Goal: Find specific page/section: Find specific page/section

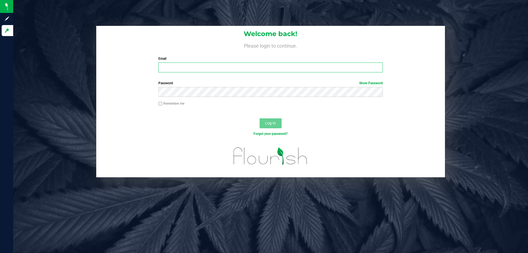
click at [179, 68] on input "Email" at bounding box center [270, 67] width 224 height 10
type input "lhunter@liveparallel.com"
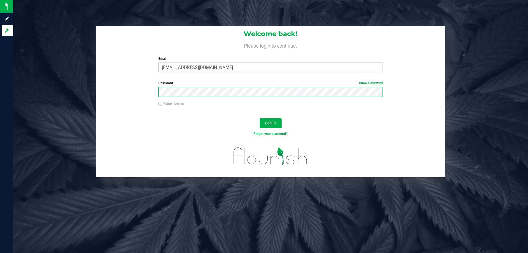
click at [260, 118] on button "Log In" at bounding box center [271, 123] width 22 height 10
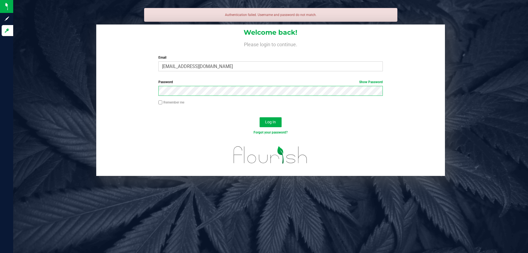
click at [260, 117] on button "Log In" at bounding box center [271, 122] width 22 height 10
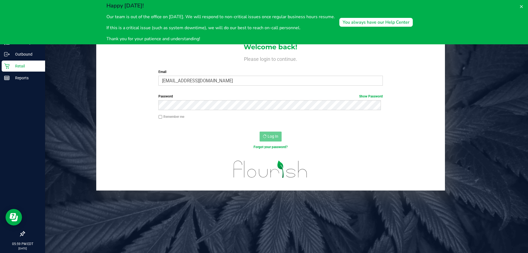
click at [9, 67] on icon at bounding box center [6, 65] width 5 height 5
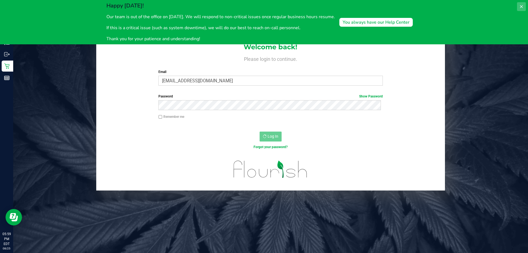
click at [524, 5] on button at bounding box center [521, 6] width 9 height 9
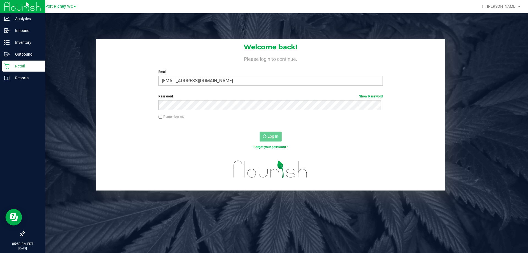
click at [13, 63] on p "Retail" at bounding box center [26, 66] width 33 height 7
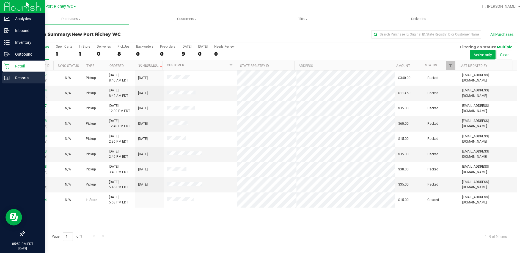
click at [15, 79] on p "Reports" at bounding box center [26, 78] width 33 height 7
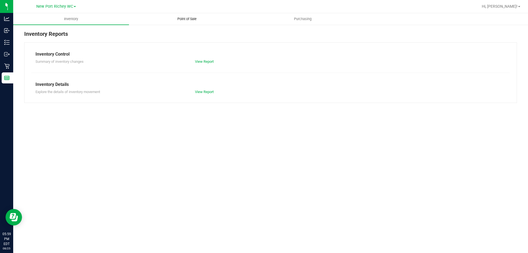
click at [185, 21] on span "Point of Sale" at bounding box center [187, 18] width 34 height 5
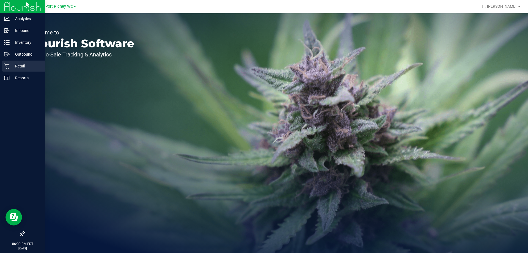
click at [10, 67] on p "Retail" at bounding box center [26, 66] width 33 height 7
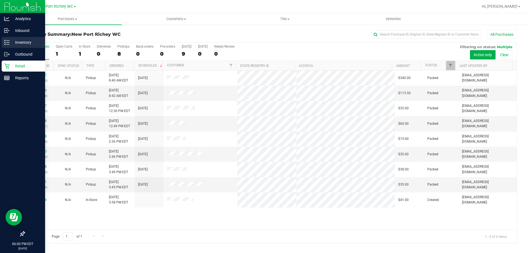
click at [10, 41] on p "Inventory" at bounding box center [26, 42] width 33 height 7
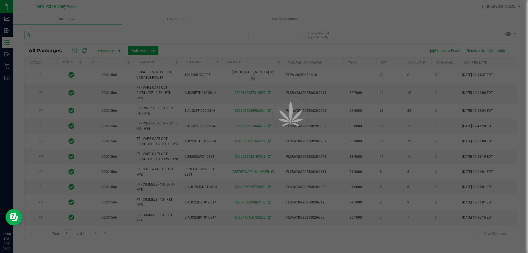
click at [65, 35] on input "text" at bounding box center [136, 35] width 225 height 8
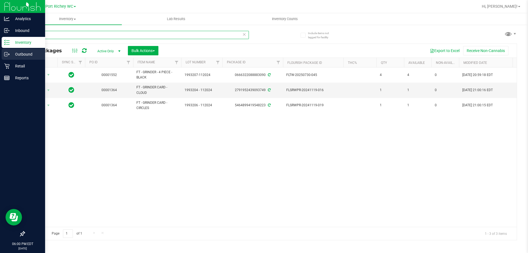
drag, startPoint x: 70, startPoint y: 52, endPoint x: 17, endPoint y: 57, distance: 52.8
click at [9, 60] on div "Analytics Inbound Inventory Outbound Retail Reports 06:00 PM EDT [DATE] 08/25 […" at bounding box center [264, 126] width 528 height 253
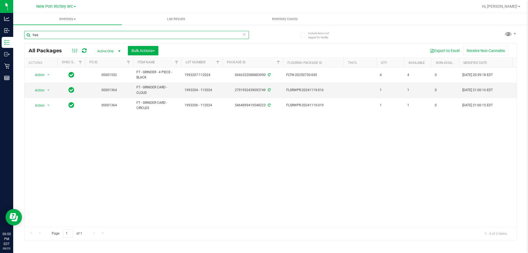
type input "hash"
